Goal: Task Accomplishment & Management: Use online tool/utility

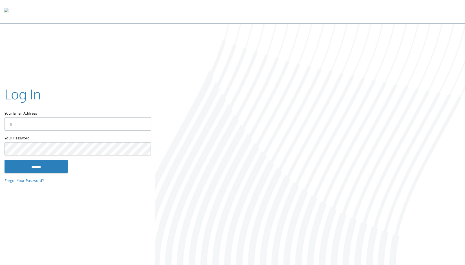
type input "**********"
click at [38, 167] on input "******" at bounding box center [36, 167] width 63 height 14
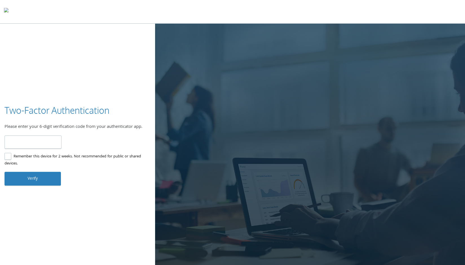
type input "******"
